Goal: Information Seeking & Learning: Stay updated

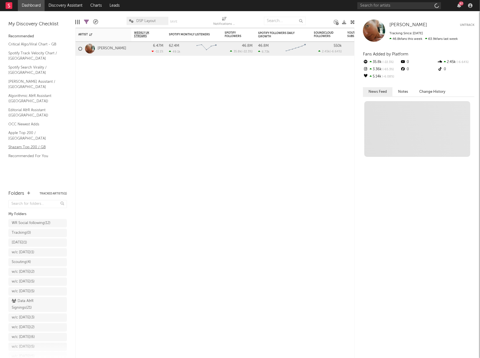
click at [24, 144] on link "Shazam Top 200 / GB" at bounding box center [34, 147] width 53 height 6
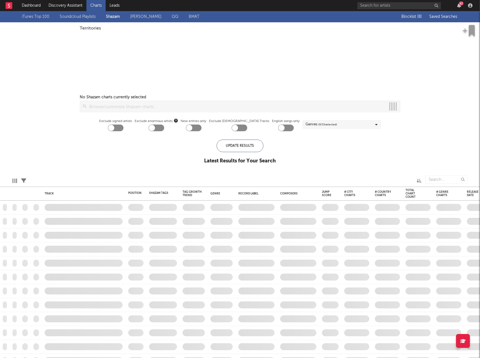
checkbox input "true"
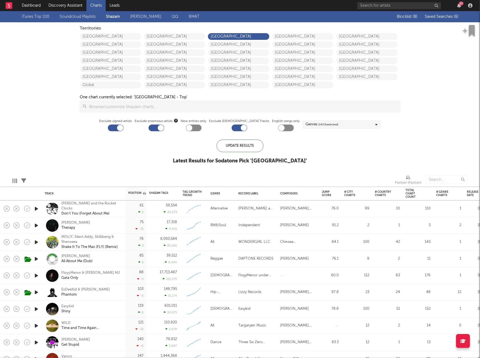
click at [449, 18] on span "Saved Searches ( 6 )" at bounding box center [441, 17] width 33 height 4
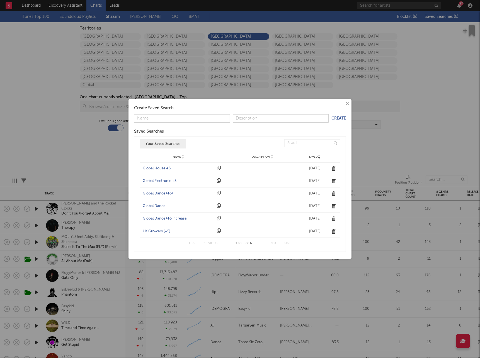
click at [158, 228] on div "Name UK Growers (+5) Description Saved [DATE]" at bounding box center [240, 231] width 200 height 13
click at [158, 231] on div "UK Growers (+5)" at bounding box center [179, 232] width 72 height 6
